Goal: Find specific page/section: Find specific page/section

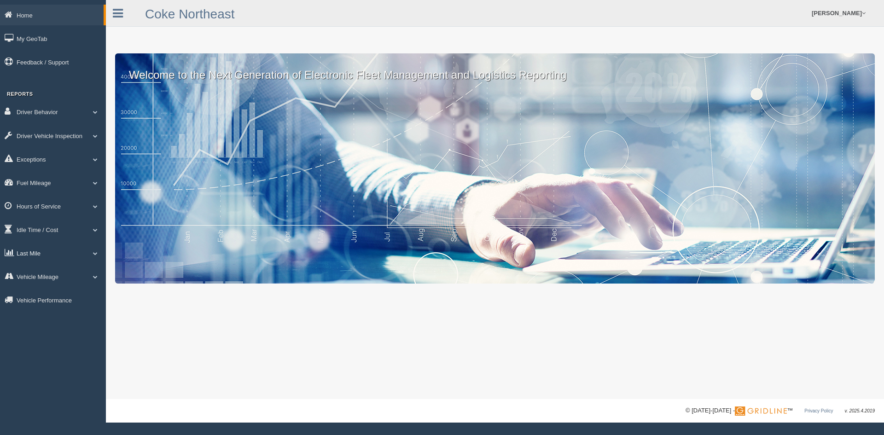
click at [30, 252] on link "Last Mile" at bounding box center [53, 253] width 106 height 21
click at [34, 291] on link "Zone Editor" at bounding box center [60, 291] width 87 height 17
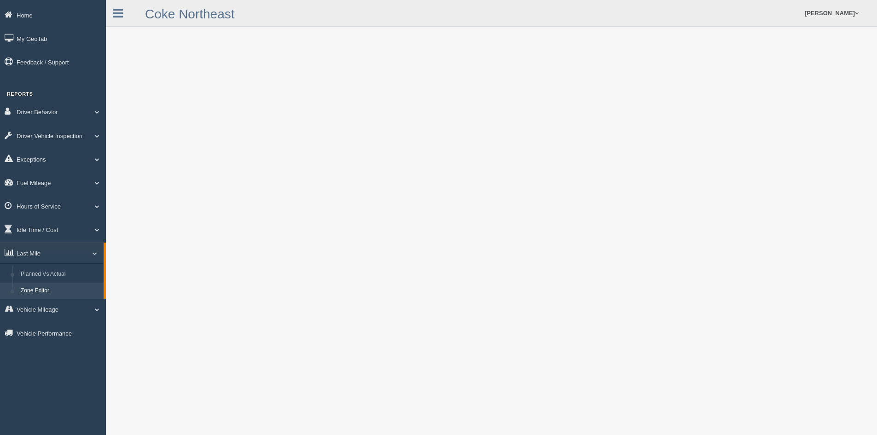
click at [33, 286] on link "Zone Editor" at bounding box center [60, 291] width 87 height 17
